Goal: Task Accomplishment & Management: Use online tool/utility

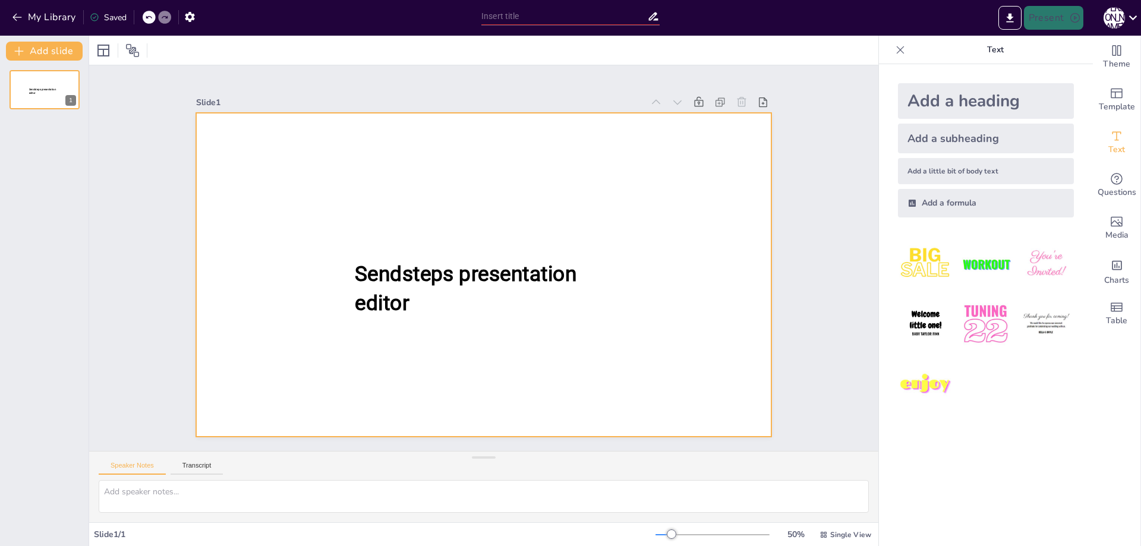
type input "New Sendsteps"
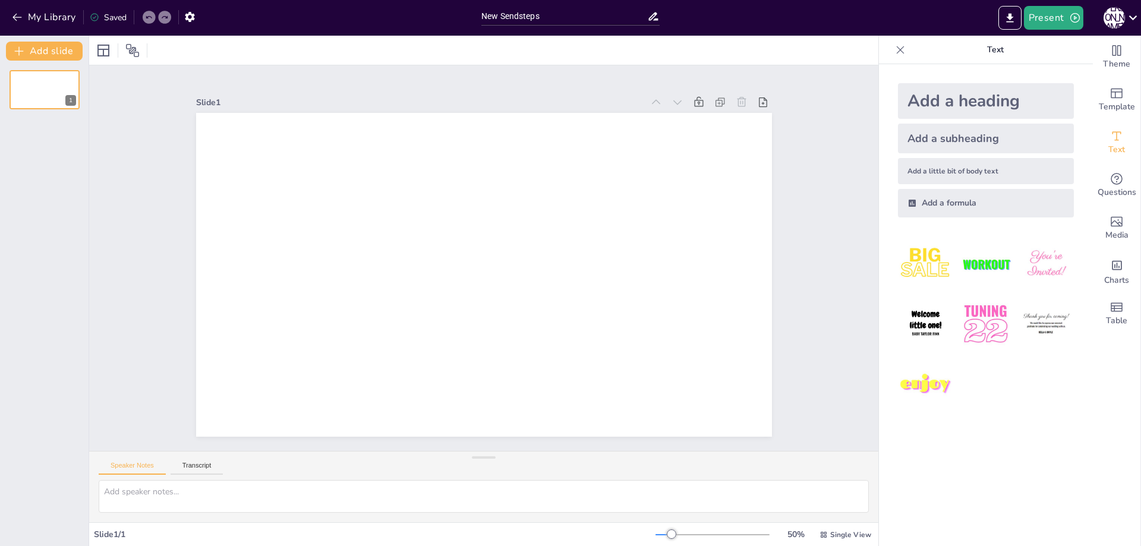
click at [958, 330] on img at bounding box center [985, 323] width 55 height 55
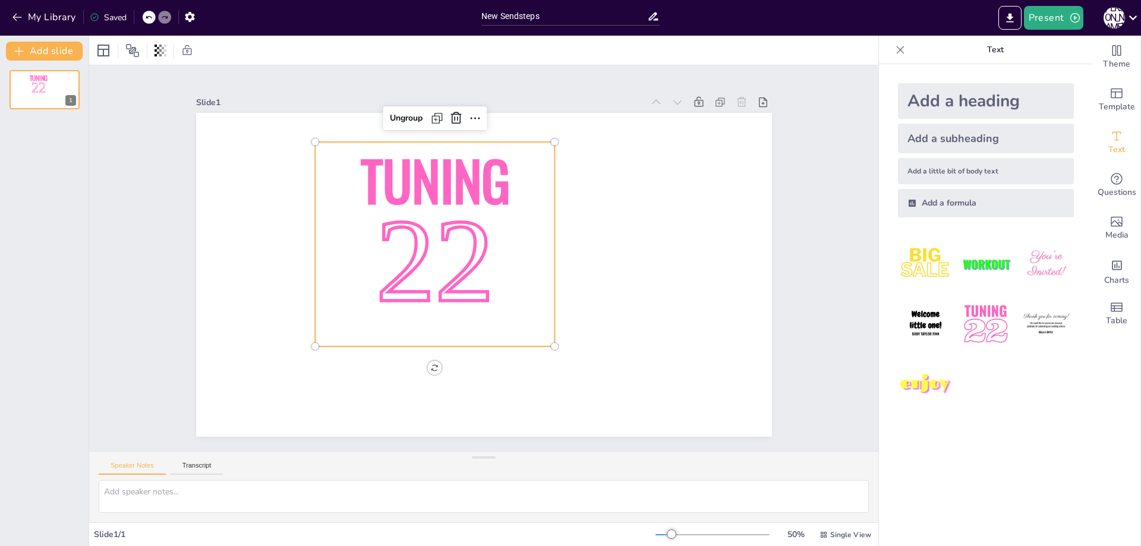
click at [916, 313] on img at bounding box center [925, 323] width 55 height 55
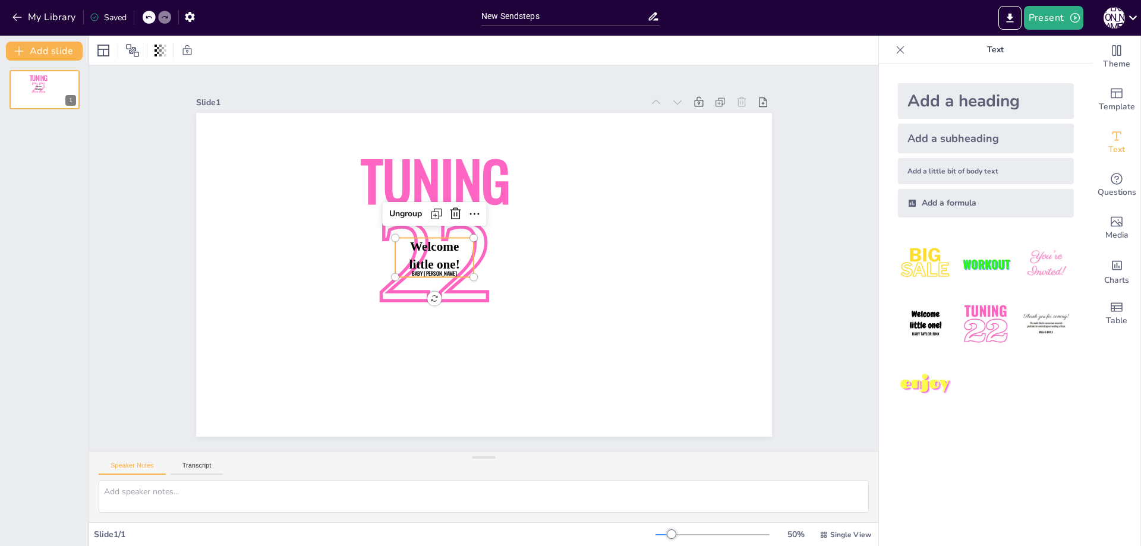
click at [905, 385] on img at bounding box center [925, 384] width 55 height 55
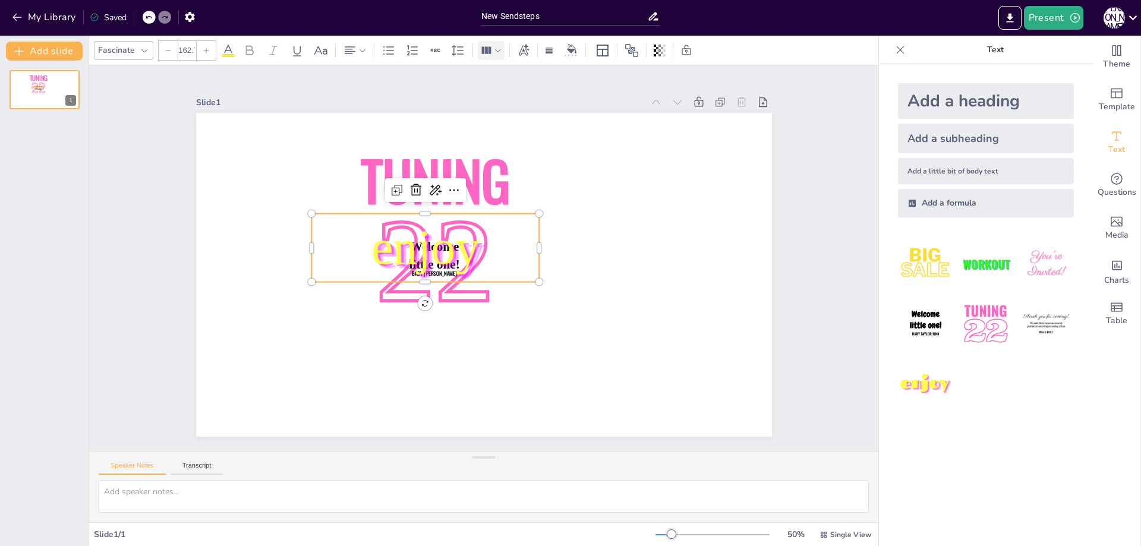
click at [485, 51] on icon at bounding box center [487, 49] width 10 height 7
click at [61, 54] on button "Add slide" at bounding box center [44, 51] width 77 height 19
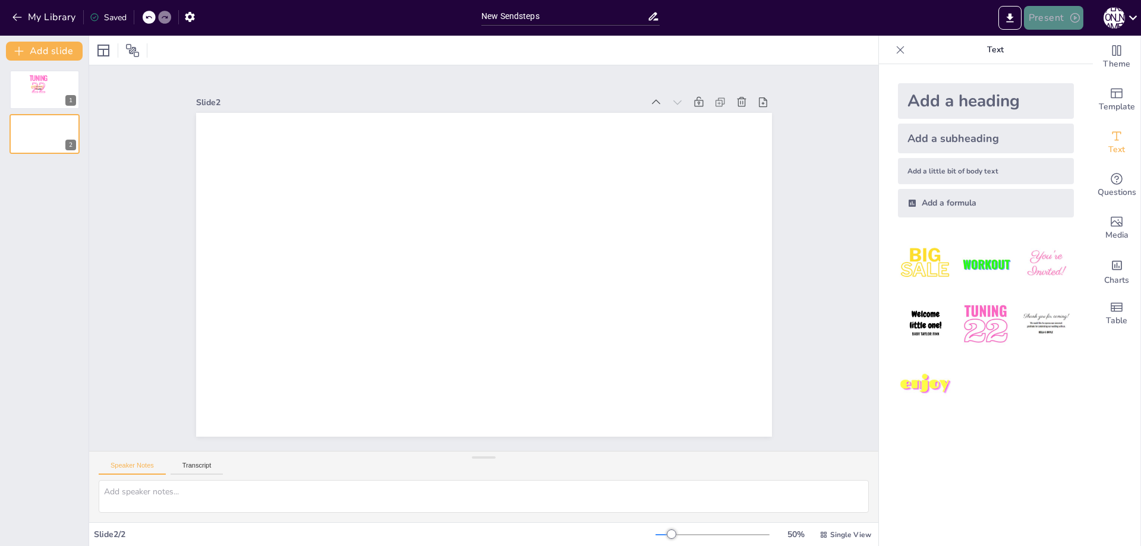
click at [1041, 20] on button "Present" at bounding box center [1053, 18] width 59 height 24
click at [1045, 50] on li "Presentación de vista previa" at bounding box center [1084, 43] width 118 height 19
